Goal: Information Seeking & Learning: Learn about a topic

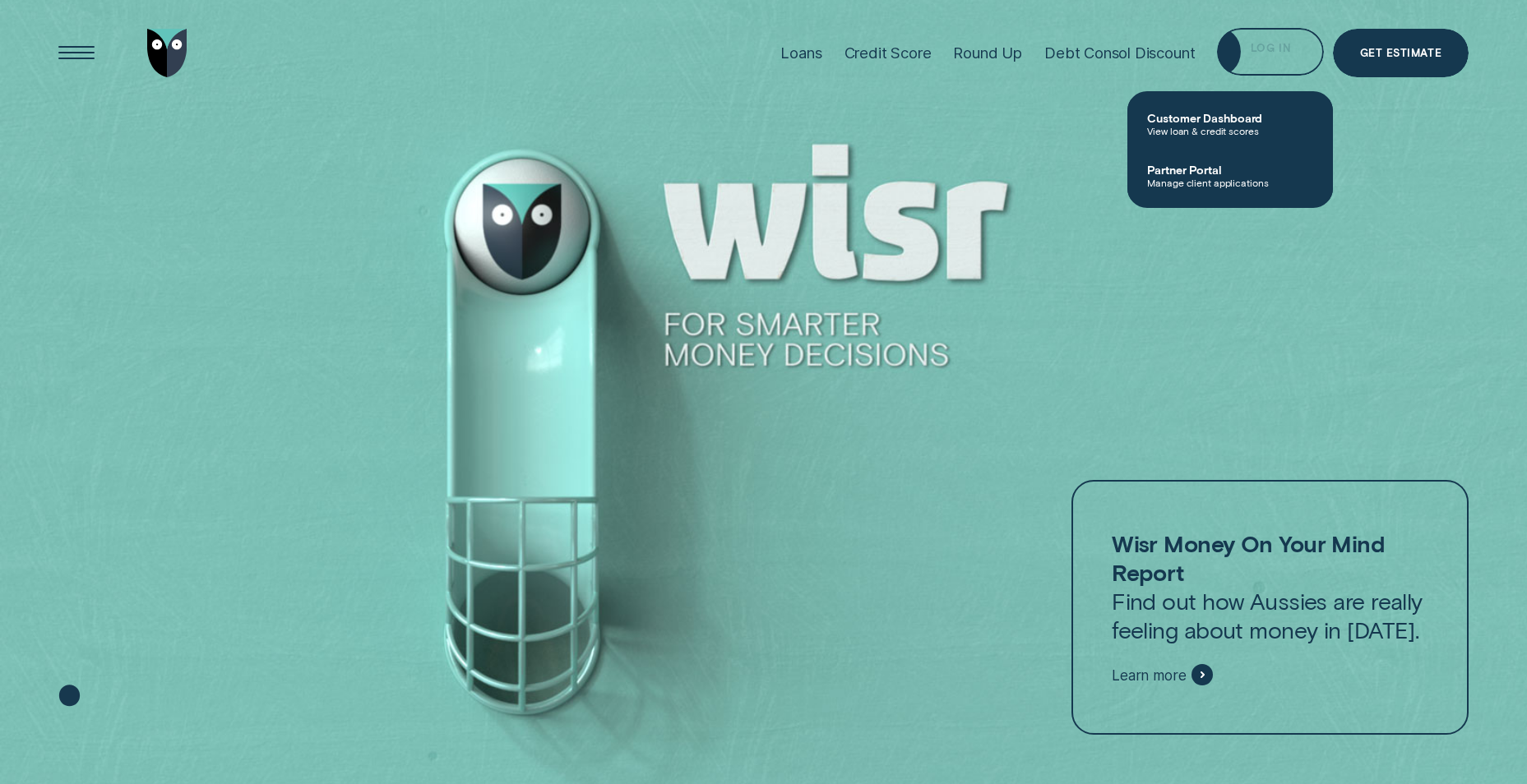
click at [1265, 50] on div "Log in" at bounding box center [1271, 53] width 40 height 9
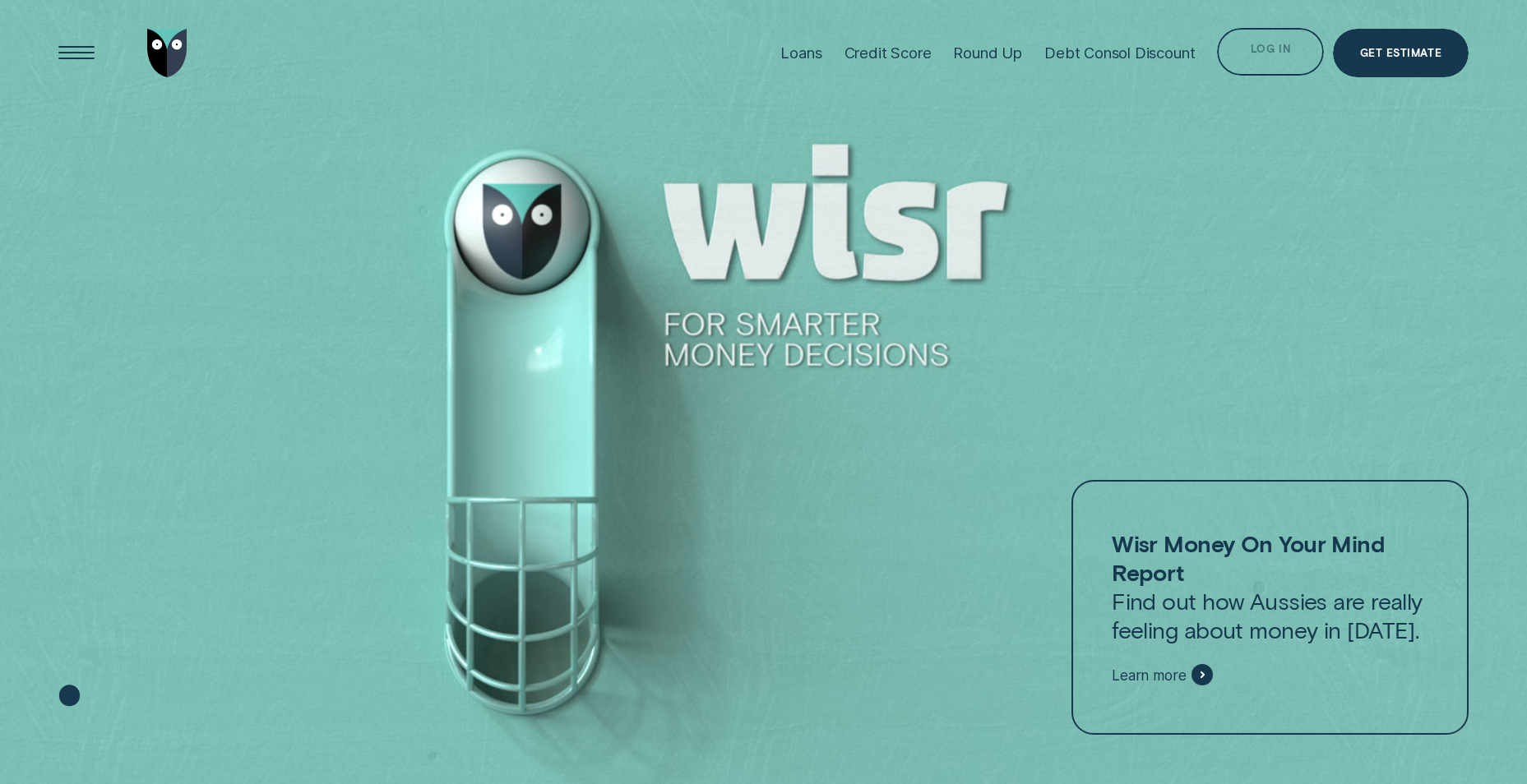
click at [1272, 56] on div "Log in" at bounding box center [1271, 53] width 40 height 9
click at [1272, 56] on div "Log in" at bounding box center [1271, 51] width 40 height 9
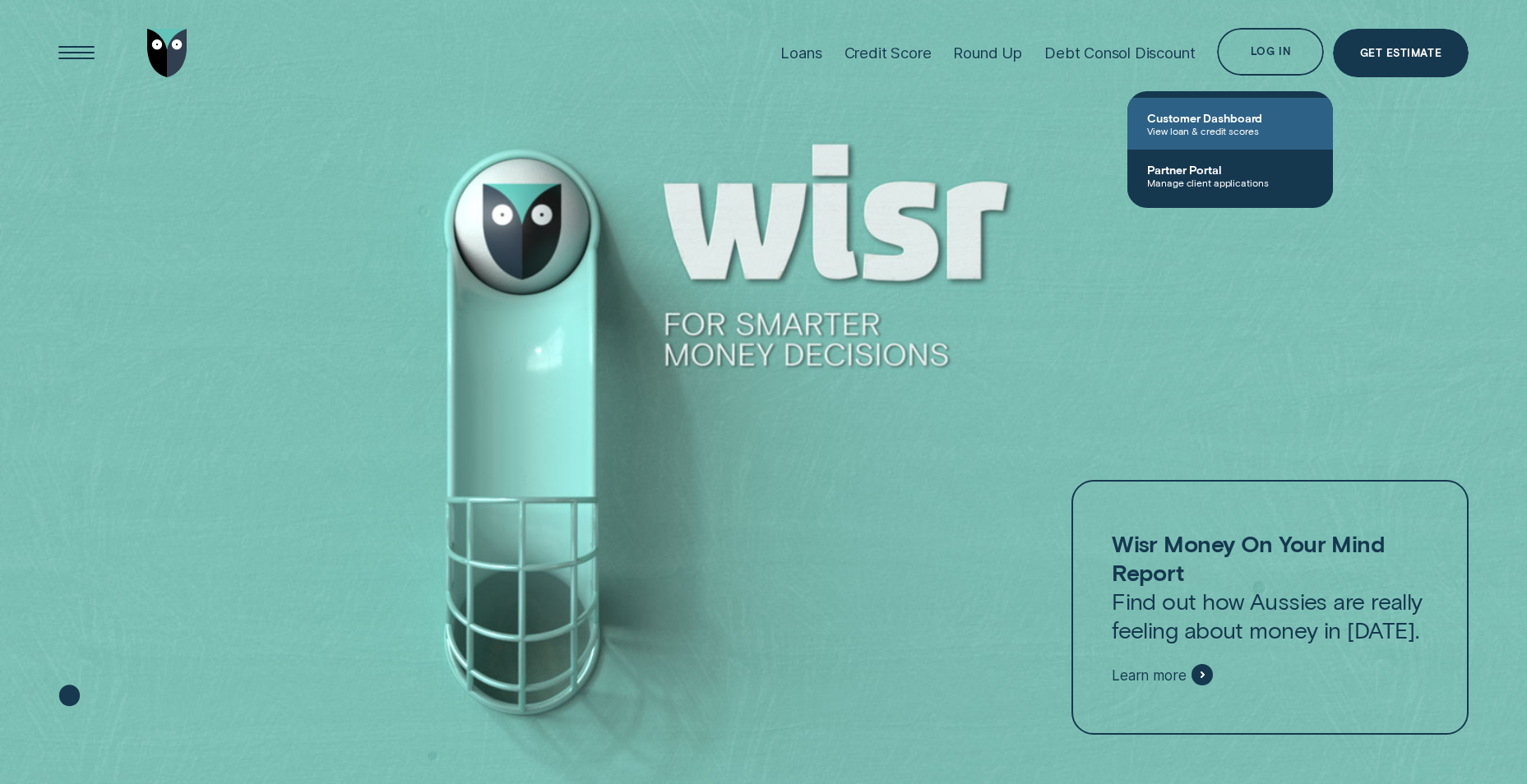
click at [1198, 114] on span "Customer Dashboard" at bounding box center [1231, 118] width 166 height 14
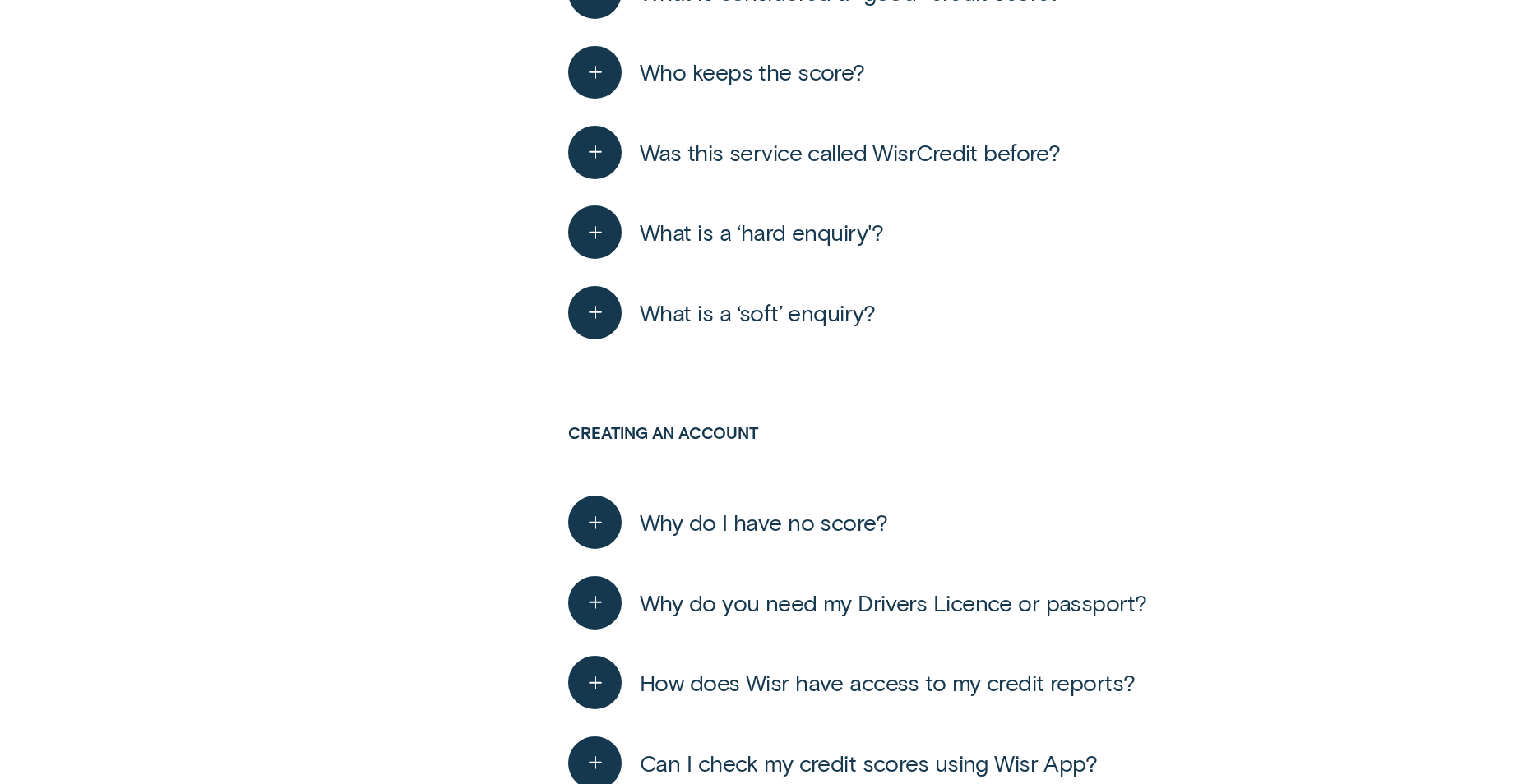
scroll to position [1069, 0]
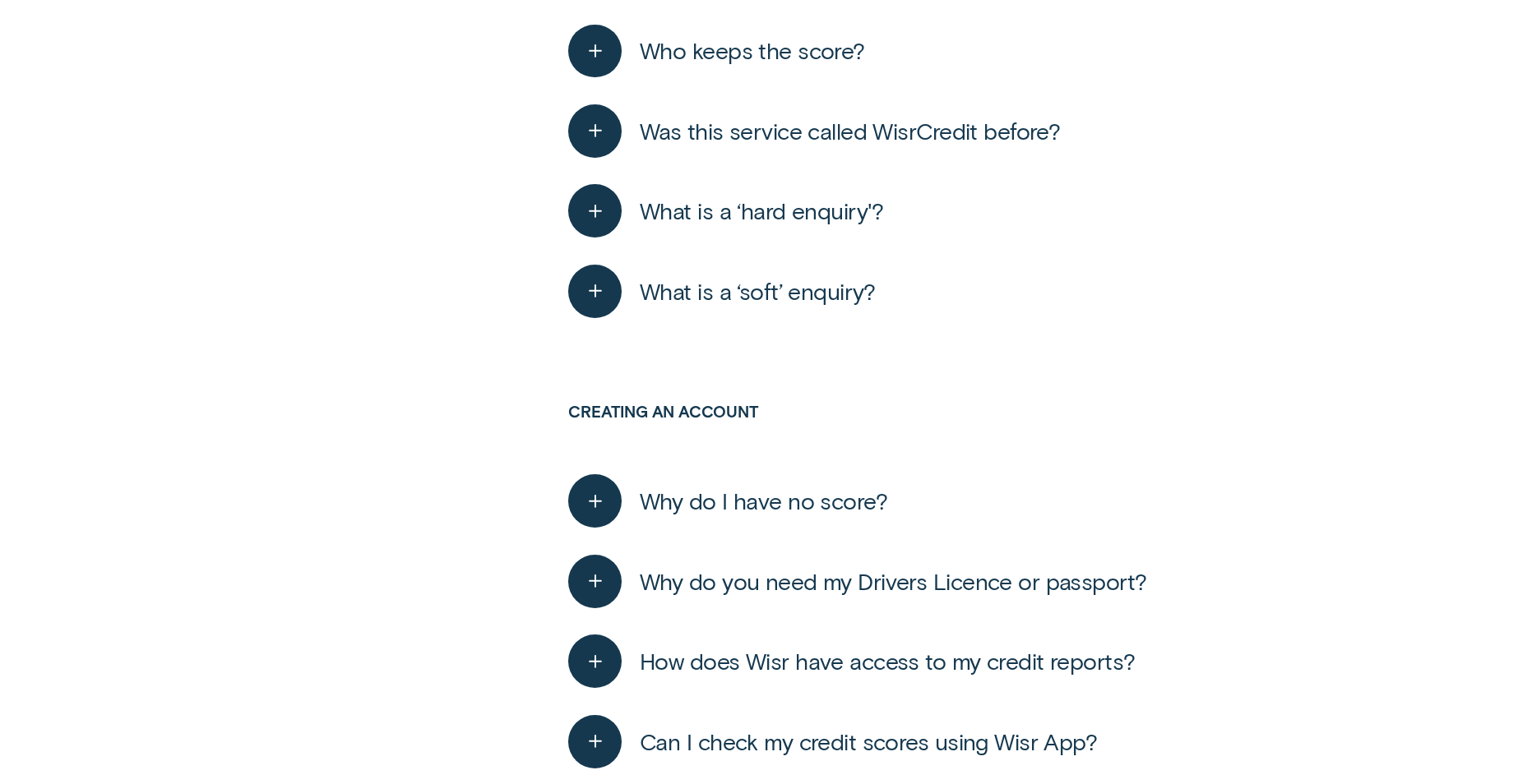
click at [832, 219] on span "What is a ‘hard enquiry'?" at bounding box center [762, 211] width 244 height 29
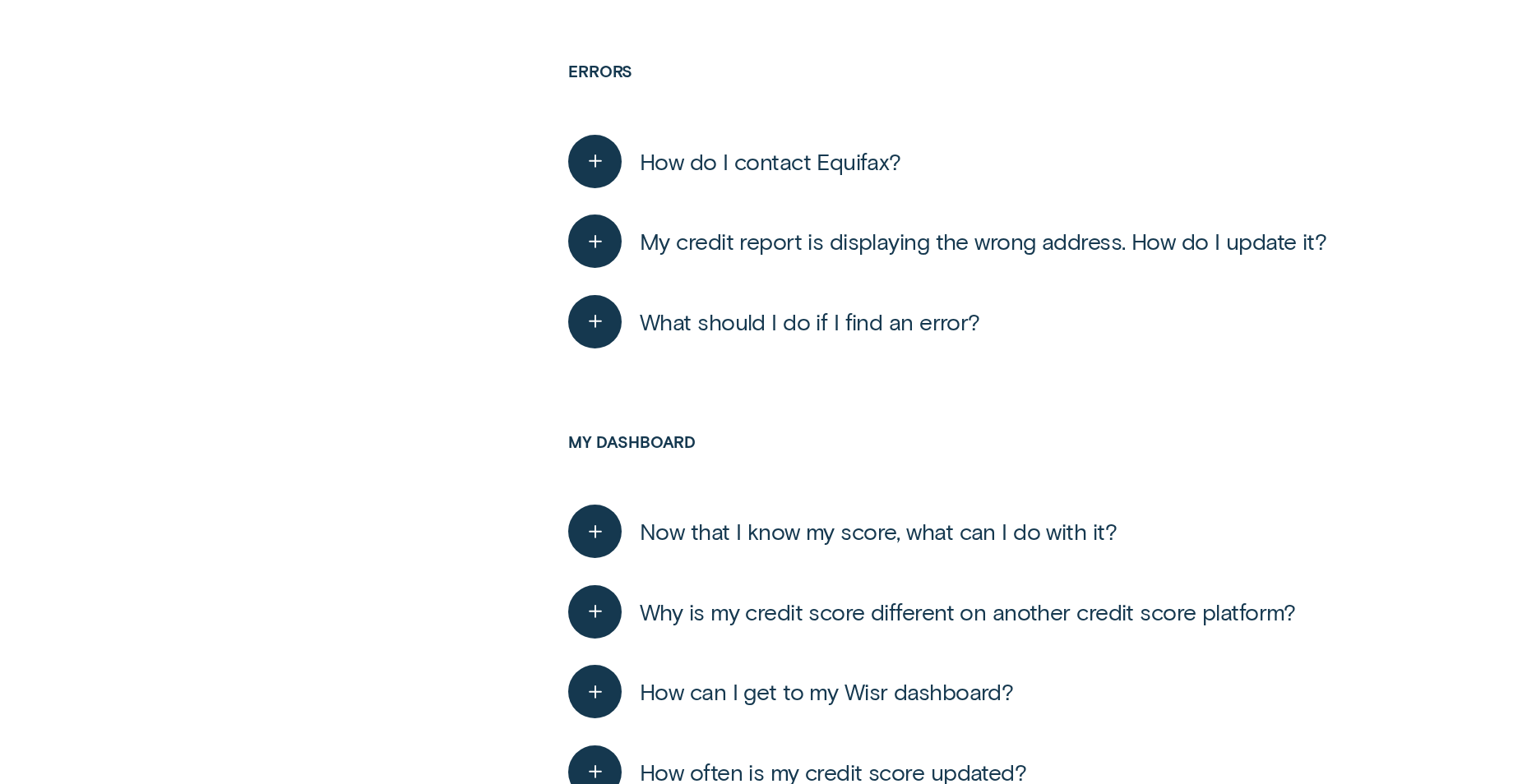
scroll to position [3288, 0]
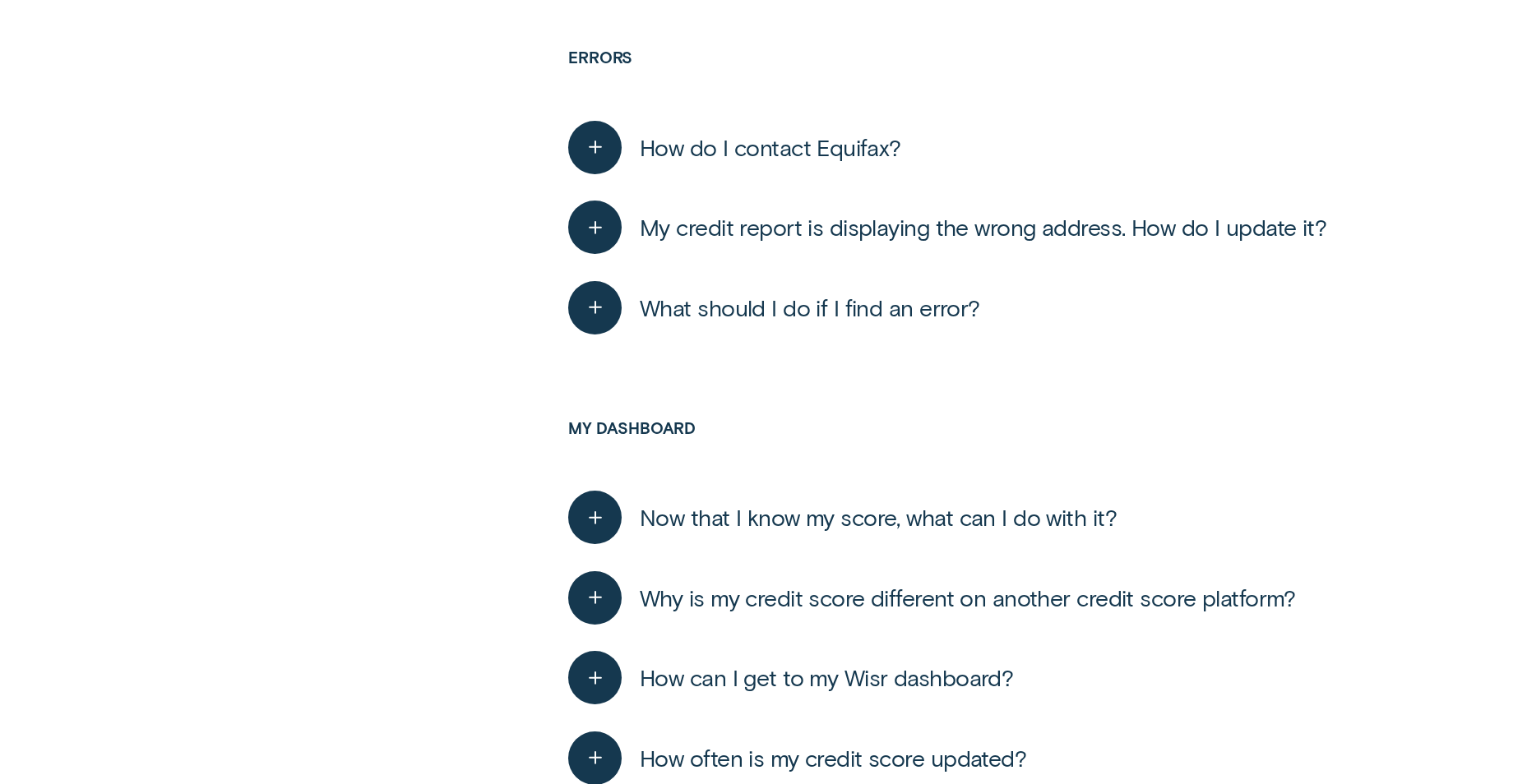
click at [812, 153] on span "How do I contact Equifax?" at bounding box center [771, 148] width 261 height 29
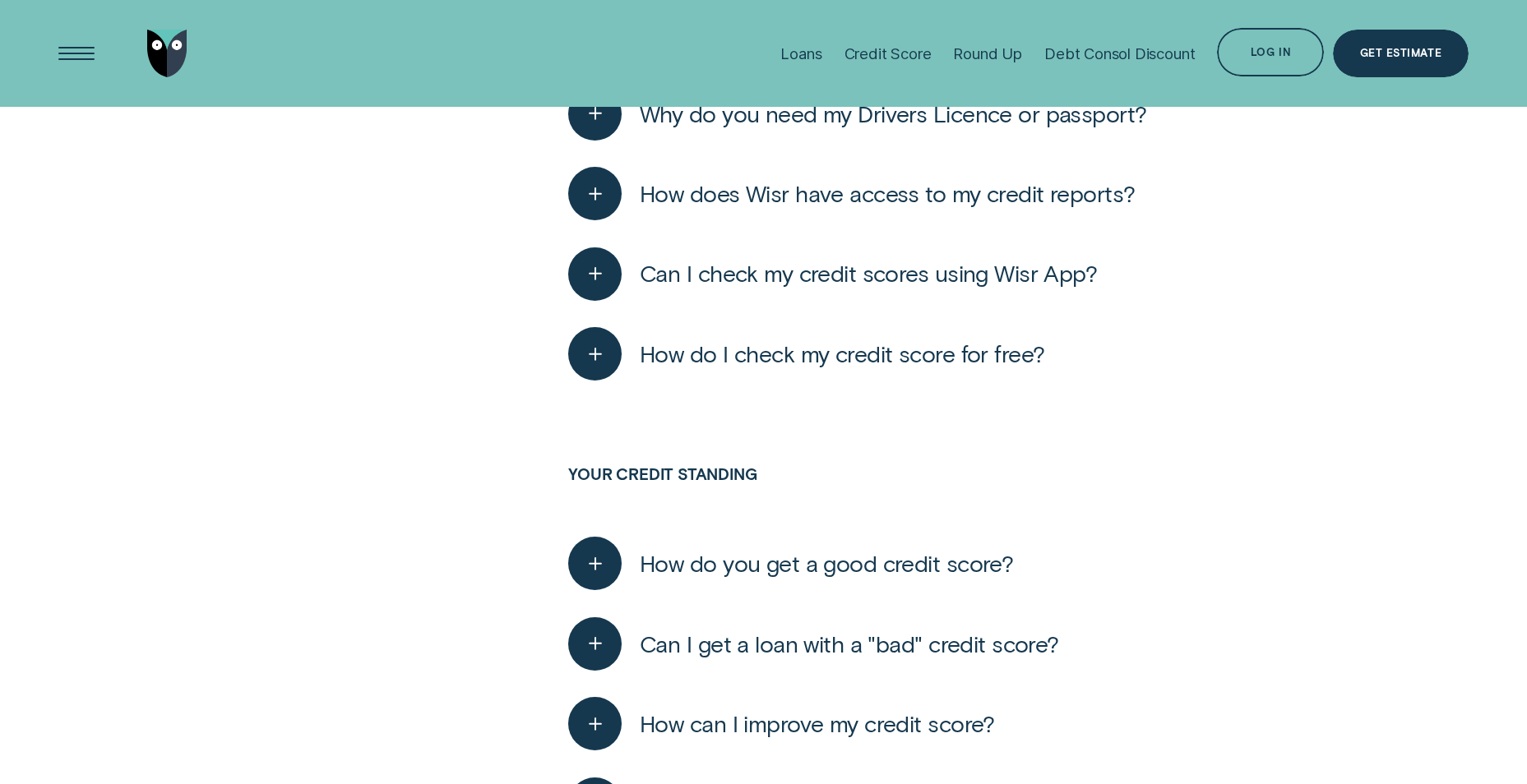
scroll to position [1973, 0]
